Goal: Transaction & Acquisition: Purchase product/service

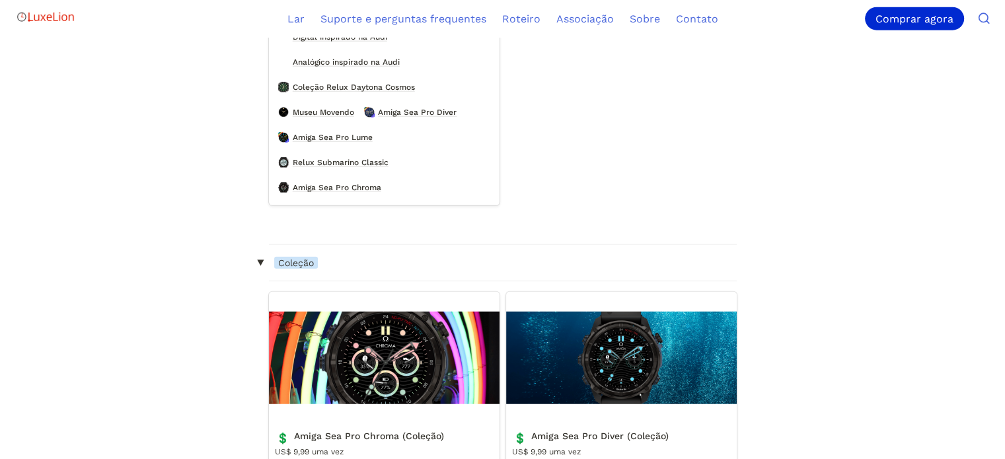
scroll to position [2775, 0]
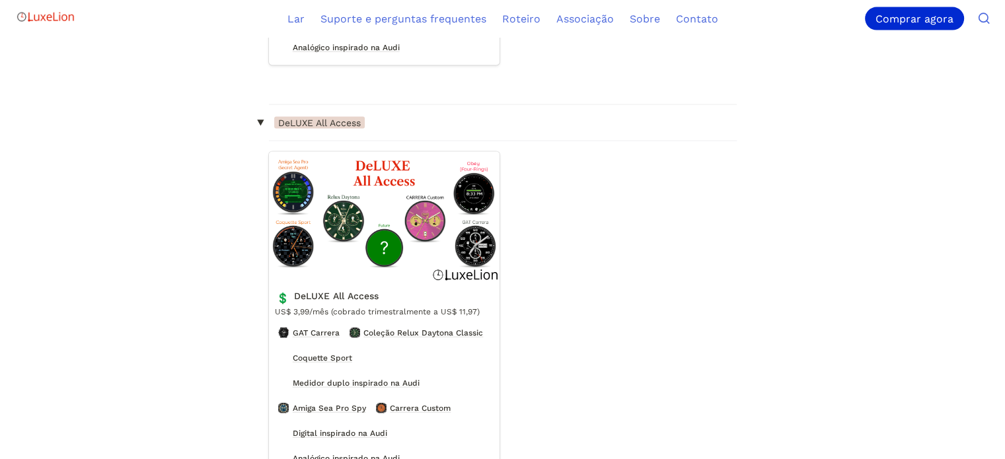
click at [394, 235] on link "DeLUXE All Access" at bounding box center [384, 377] width 231 height 450
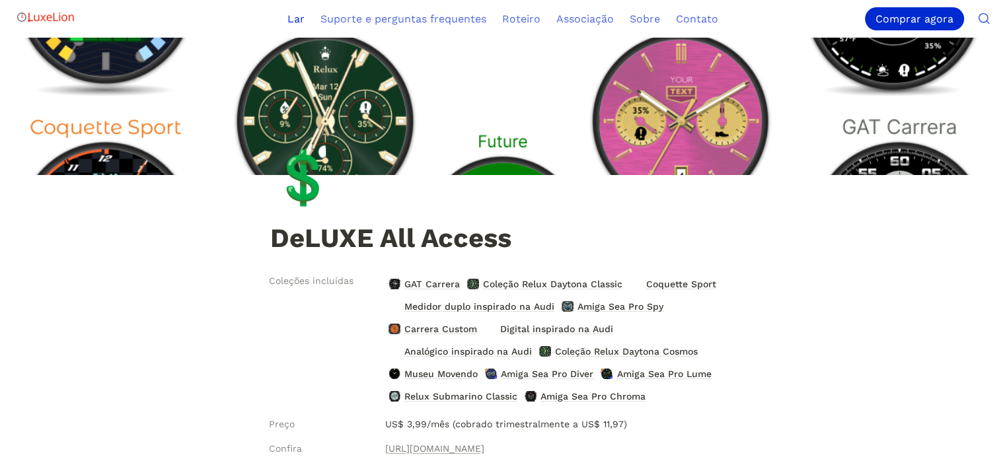
click at [295, 20] on font "Lar" at bounding box center [295, 19] width 17 height 13
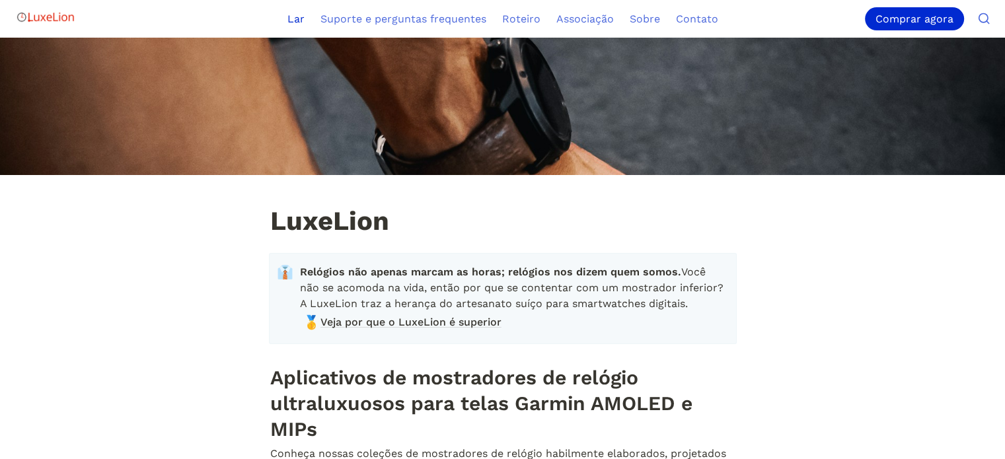
scroll to position [198, 0]
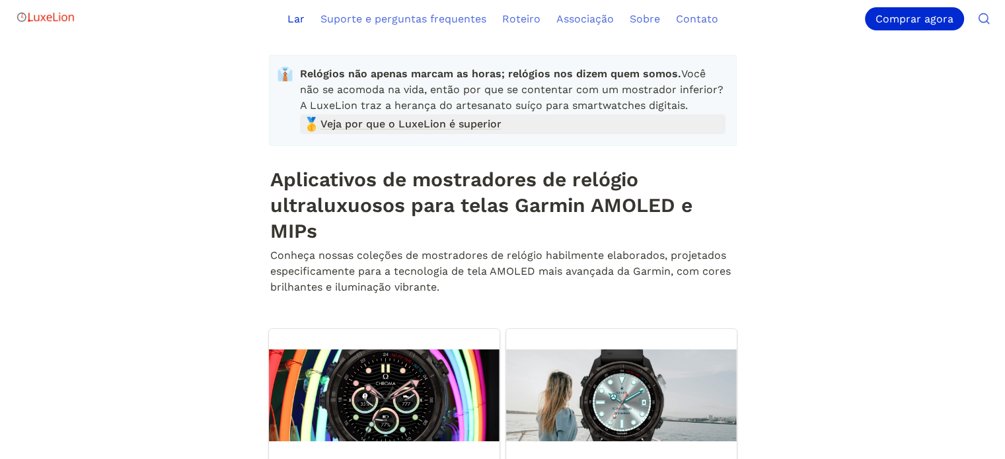
click at [396, 130] on font "Veja por que o LuxeLion é superior" at bounding box center [410, 124] width 181 height 13
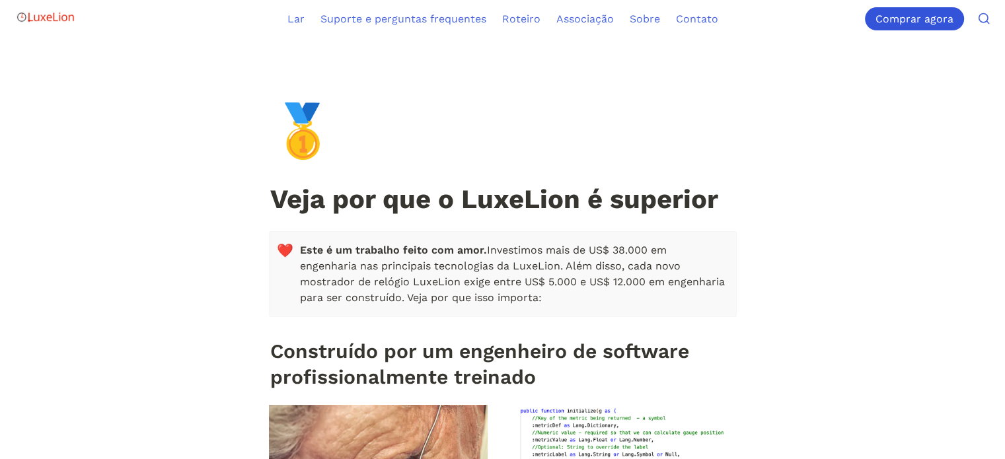
click at [904, 11] on div "Comprar agora" at bounding box center [914, 18] width 99 height 23
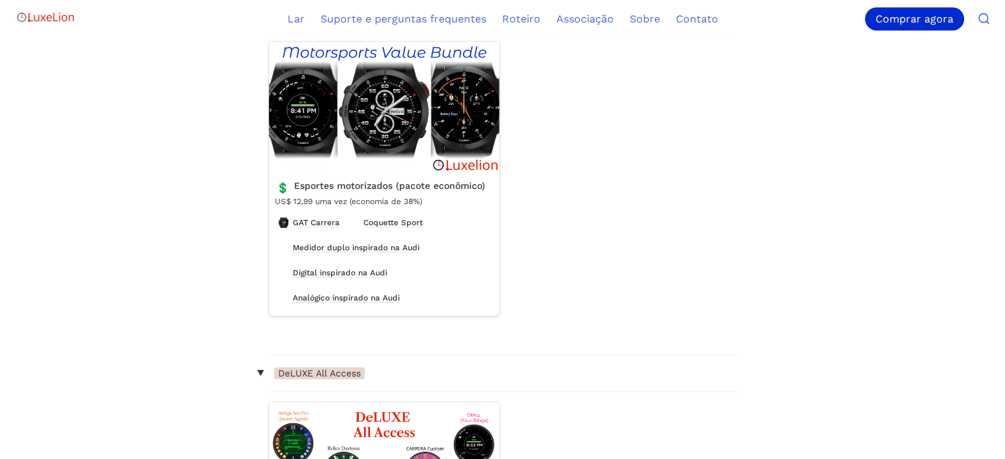
scroll to position [1189, 0]
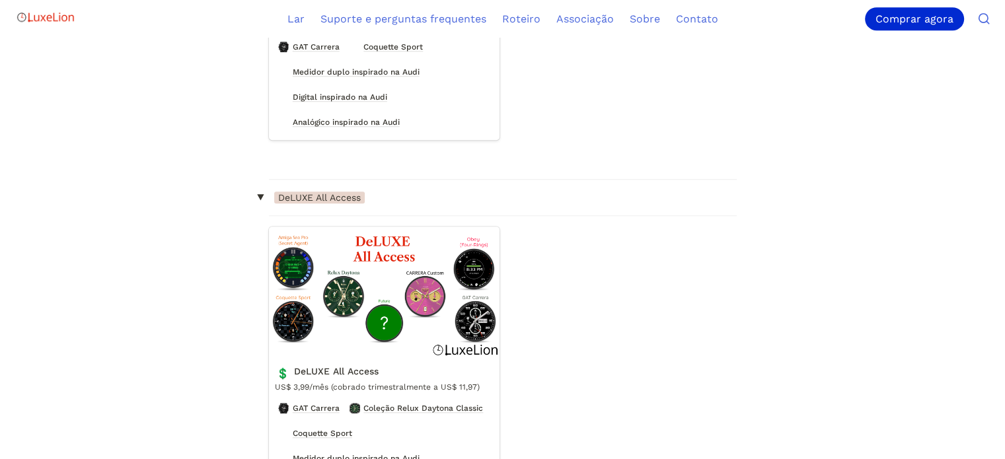
click at [324, 203] on font "DeLUXE All Access" at bounding box center [319, 197] width 83 height 11
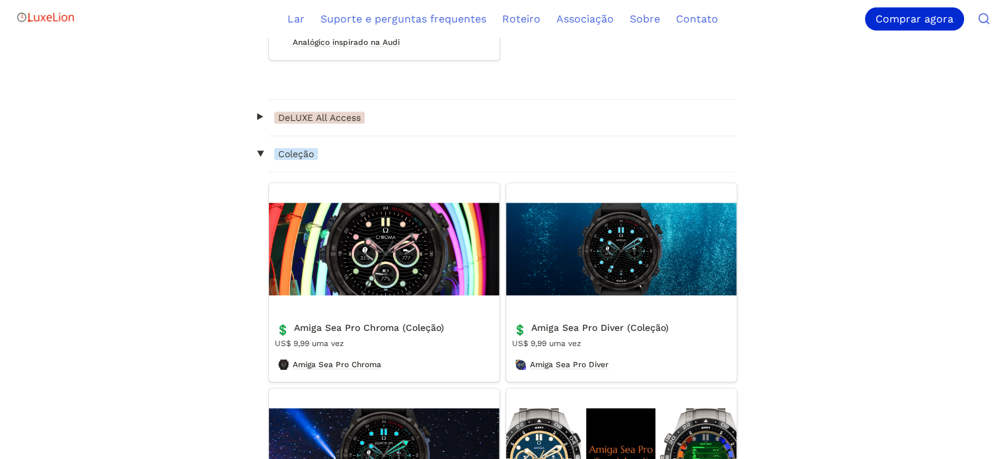
scroll to position [1321, 0]
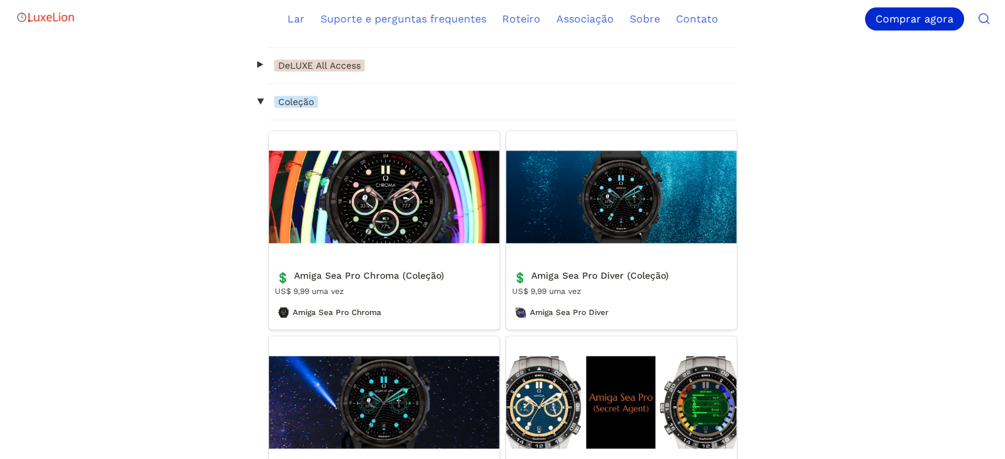
click at [292, 107] on font "Coleção" at bounding box center [296, 101] width 36 height 11
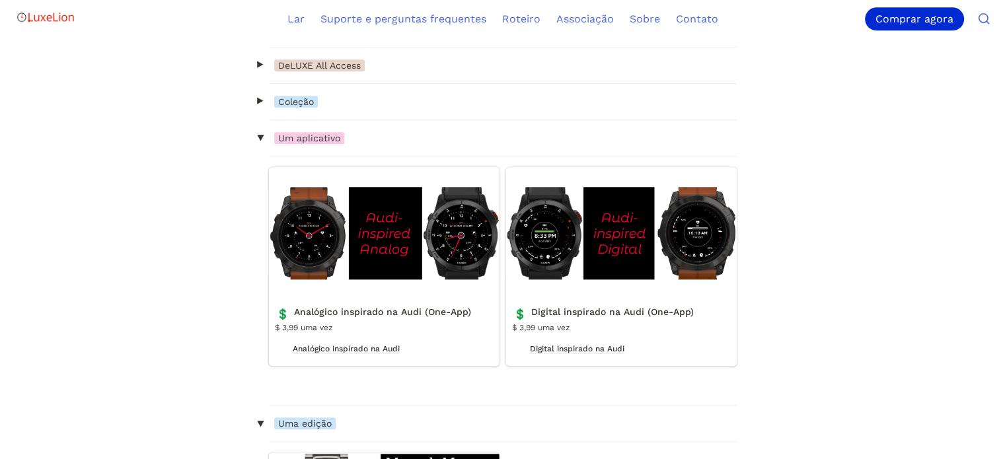
click at [291, 107] on font "Coleção" at bounding box center [296, 101] width 36 height 11
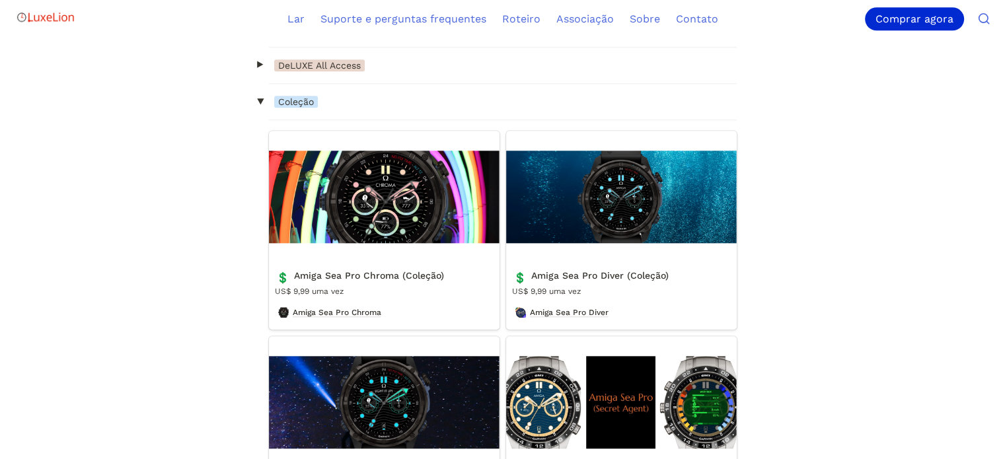
click at [289, 108] on span "Coleção" at bounding box center [296, 102] width 44 height 12
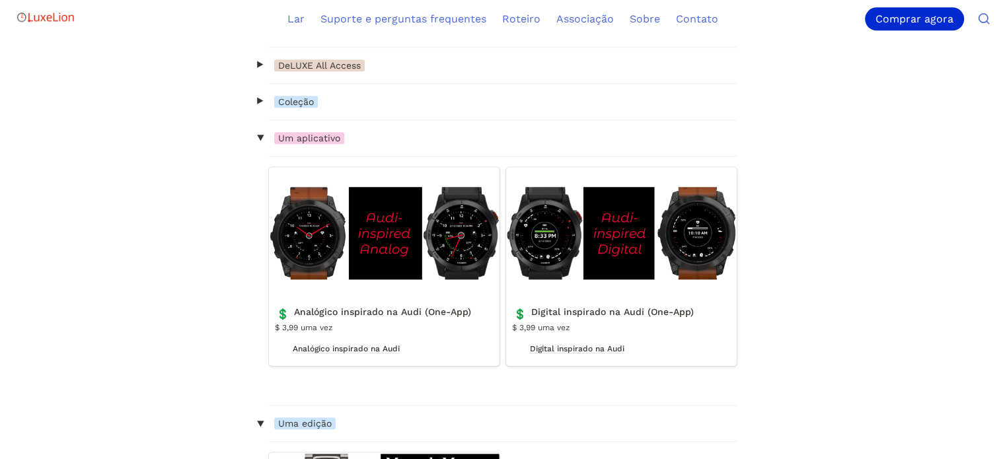
click at [283, 71] on font "DeLUXE All Access" at bounding box center [319, 65] width 83 height 11
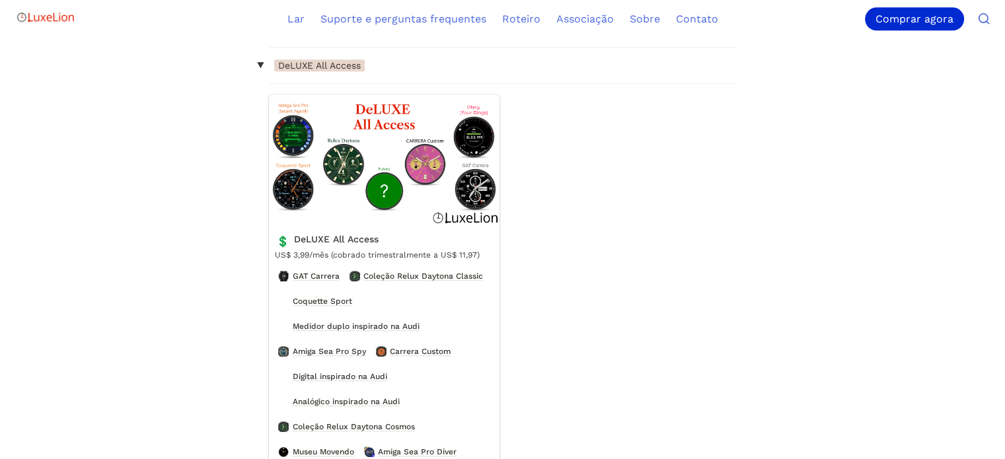
click at [441, 261] on link "DeLUXE All Access" at bounding box center [384, 319] width 231 height 450
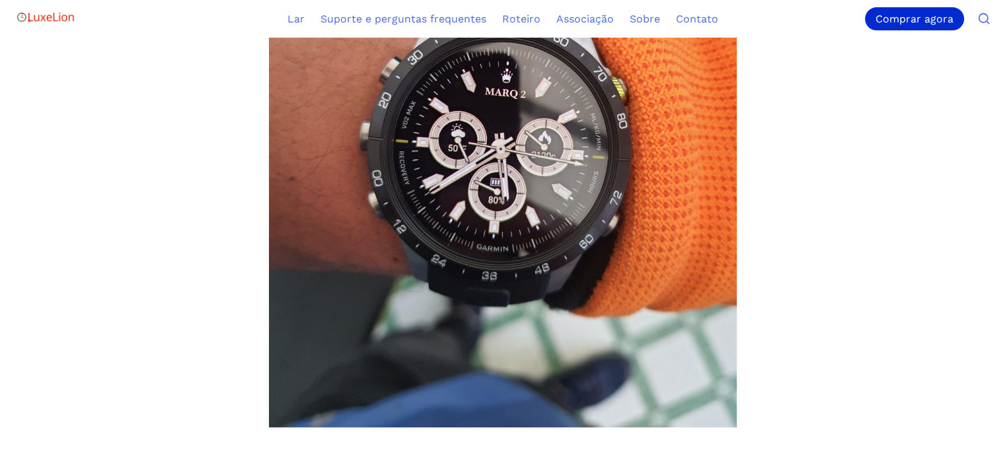
scroll to position [186, 0]
